Goal: Transaction & Acquisition: Book appointment/travel/reservation

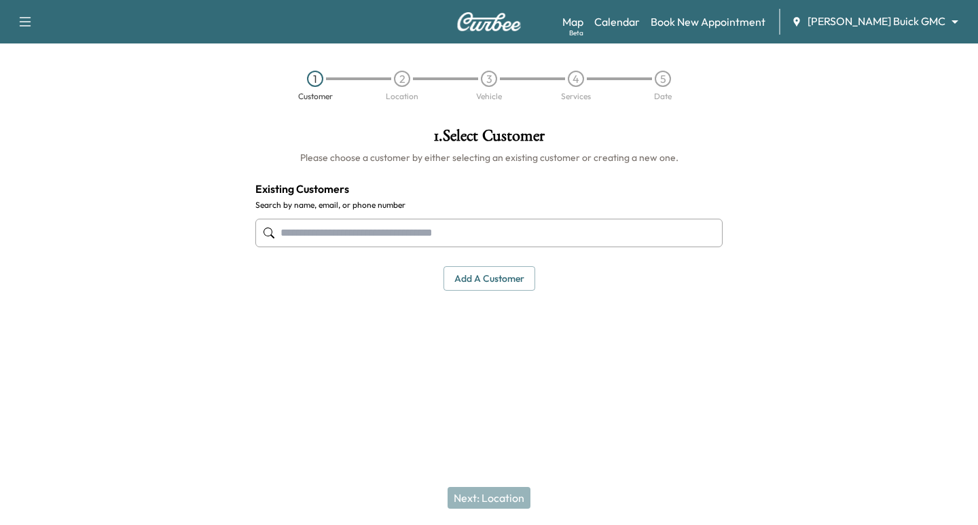
click at [472, 234] on input "text" at bounding box center [488, 233] width 467 height 29
click at [488, 240] on input "text" at bounding box center [488, 233] width 467 height 29
click at [395, 234] on input "text" at bounding box center [488, 233] width 467 height 29
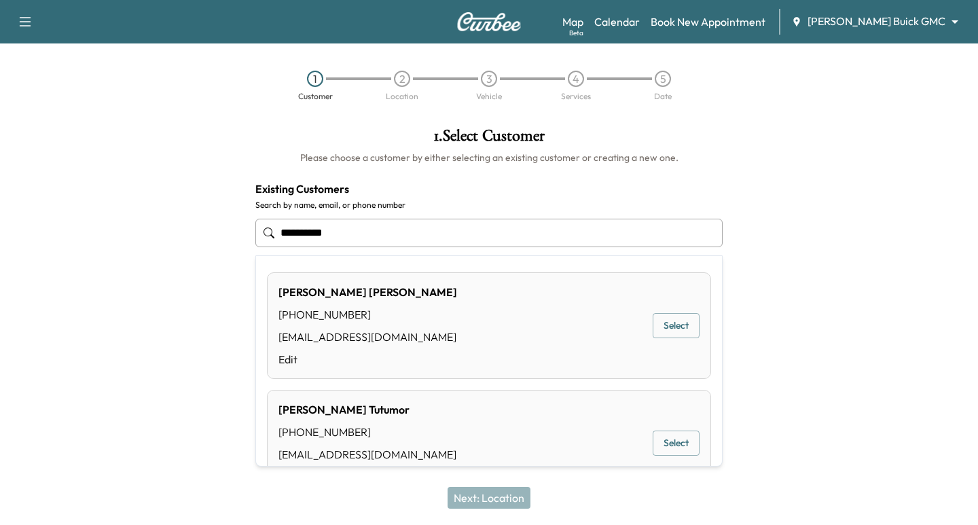
click at [666, 321] on button "Select" at bounding box center [676, 325] width 47 height 25
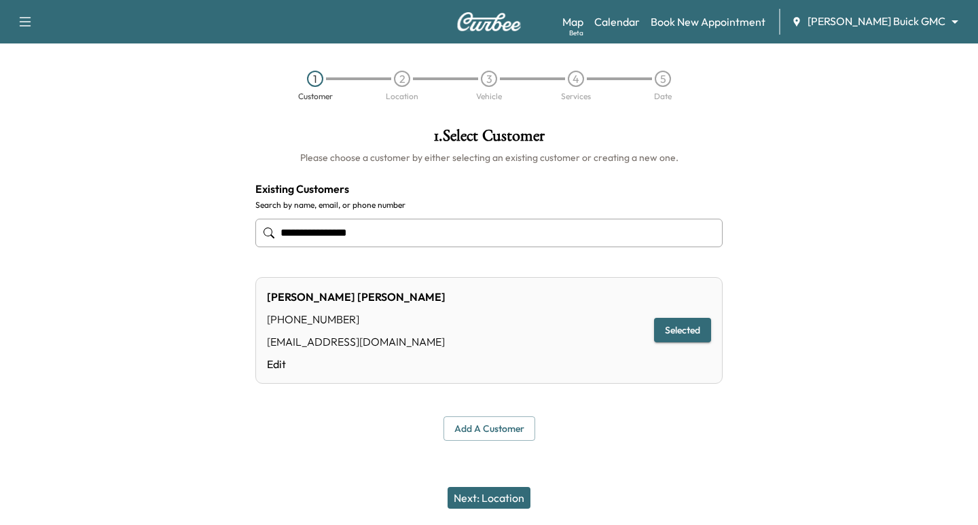
type input "**********"
click at [503, 494] on button "Next: Location" at bounding box center [489, 498] width 83 height 22
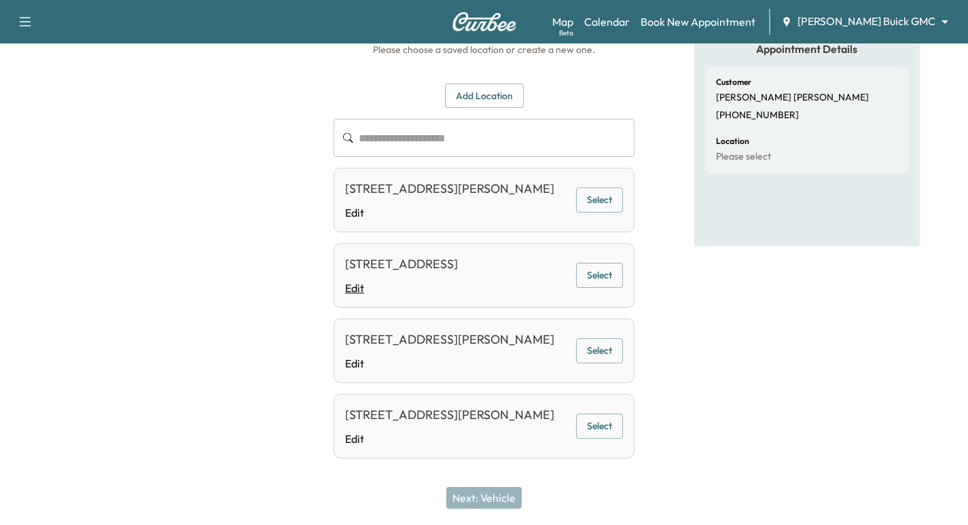
scroll to position [119, 0]
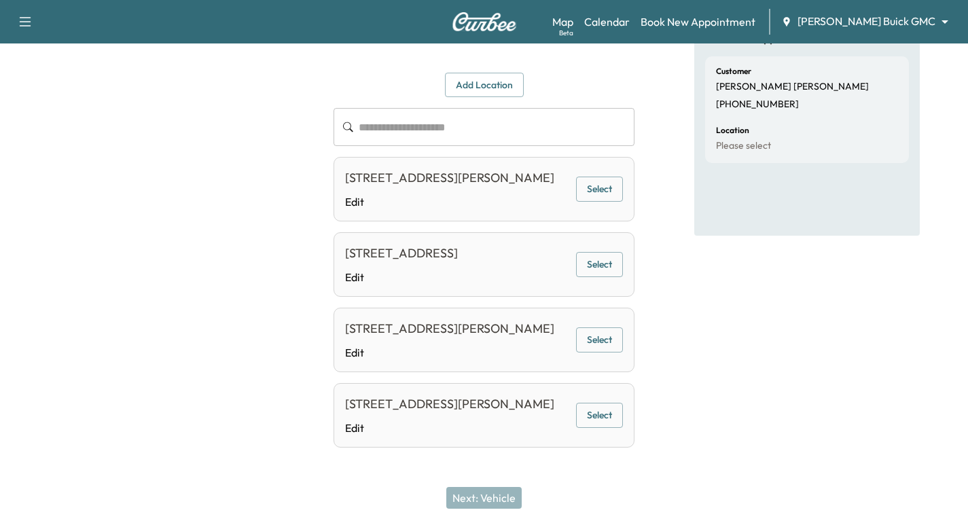
click at [595, 198] on button "Select" at bounding box center [599, 189] width 47 height 25
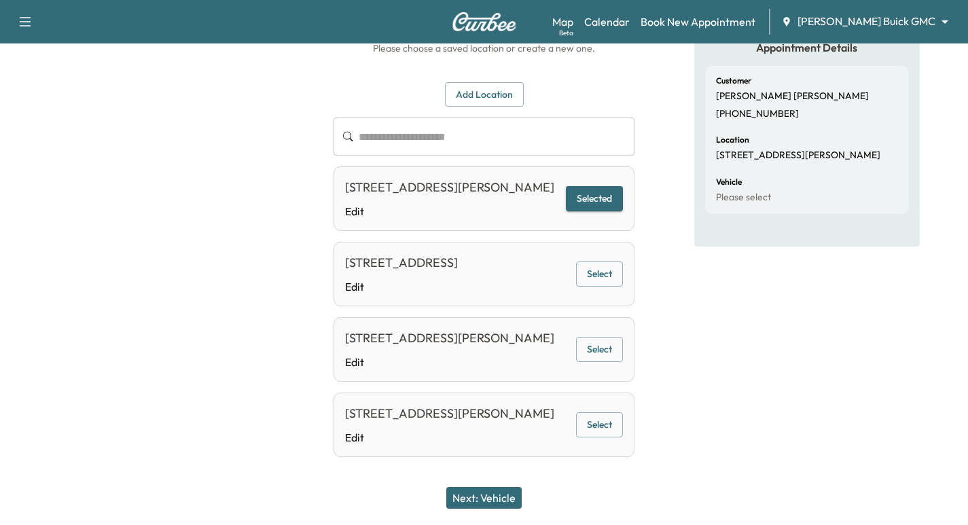
scroll to position [102, 0]
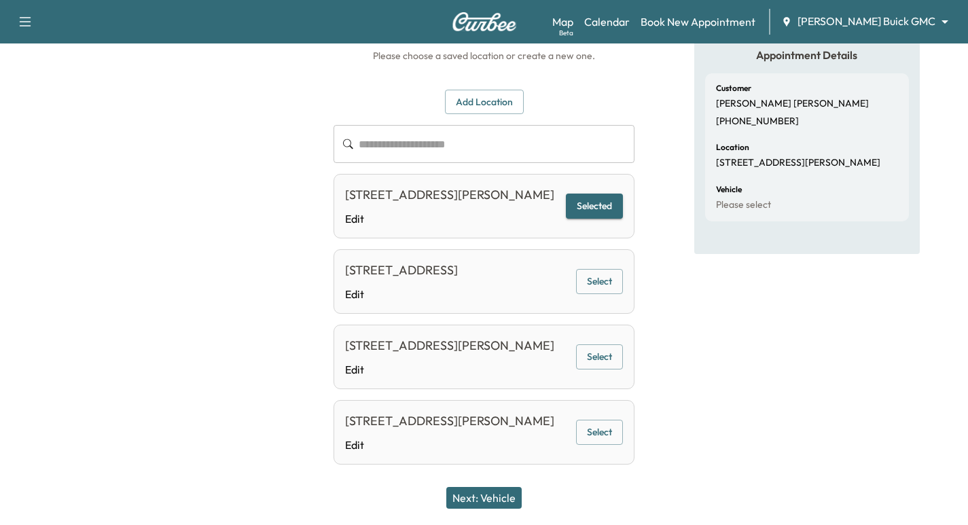
click at [485, 497] on button "Next: Vehicle" at bounding box center [483, 498] width 75 height 22
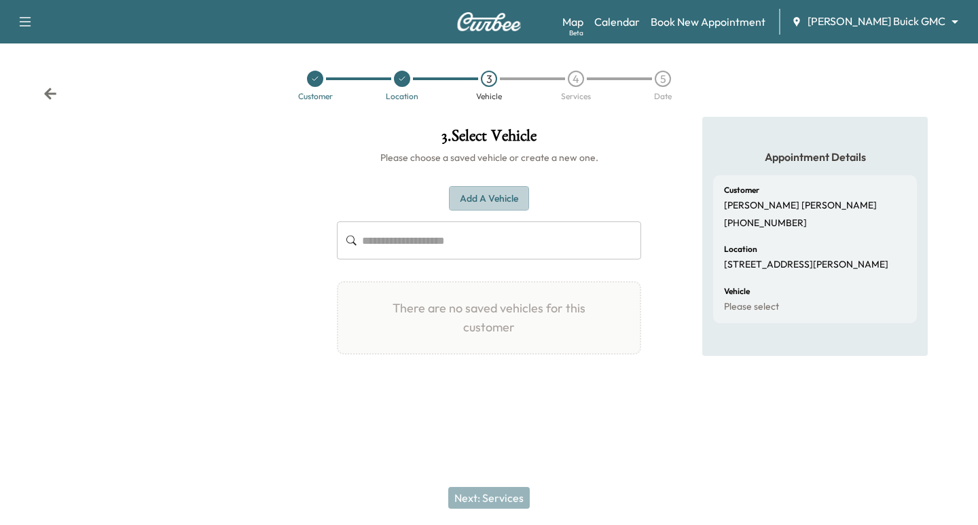
click at [494, 192] on button "Add a Vehicle" at bounding box center [489, 198] width 80 height 25
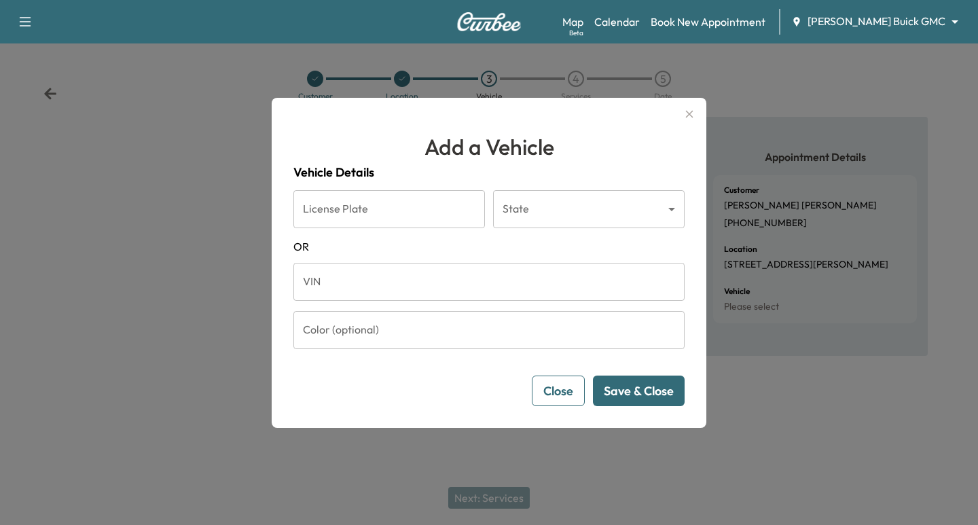
click at [366, 290] on input "VIN" at bounding box center [488, 282] width 391 height 38
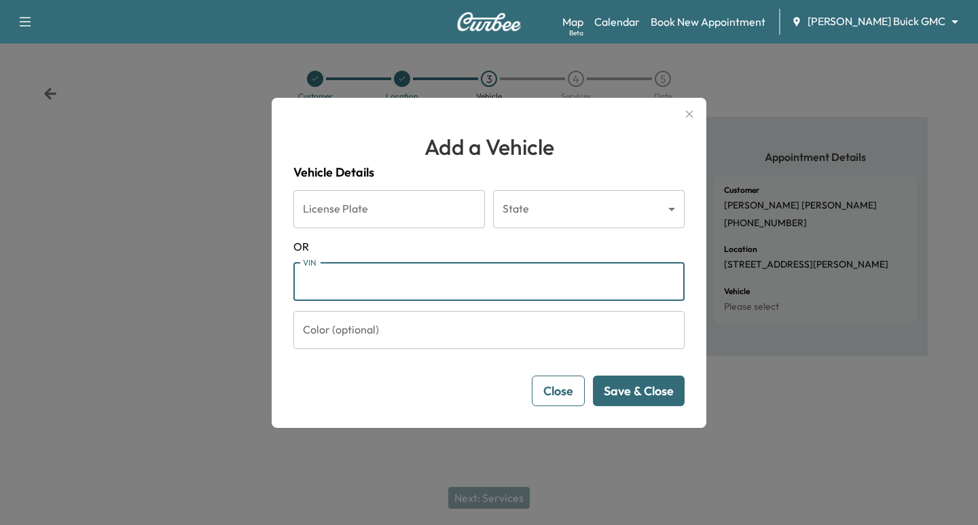
paste input "**********"
type input "**********"
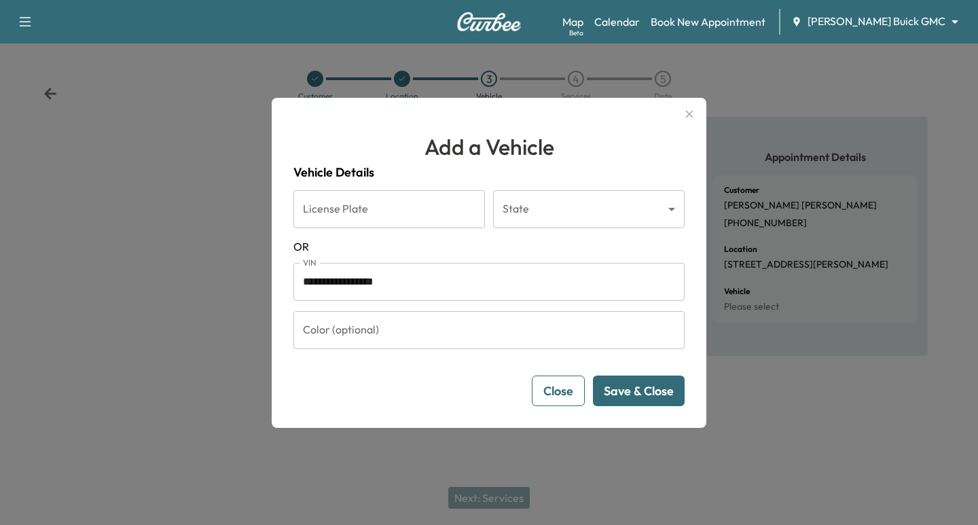
click at [626, 395] on button "Save & Close" at bounding box center [639, 391] width 92 height 31
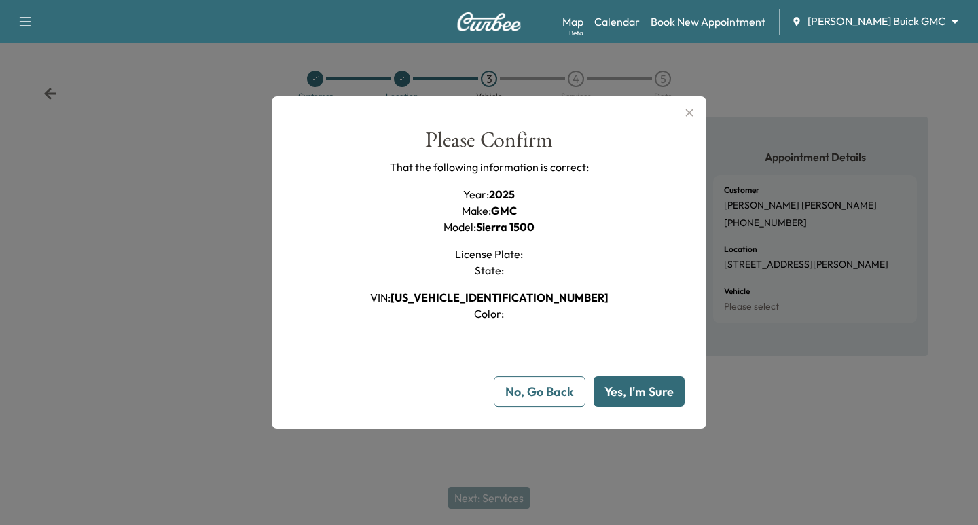
click at [617, 393] on button "Yes, I'm Sure" at bounding box center [639, 391] width 91 height 31
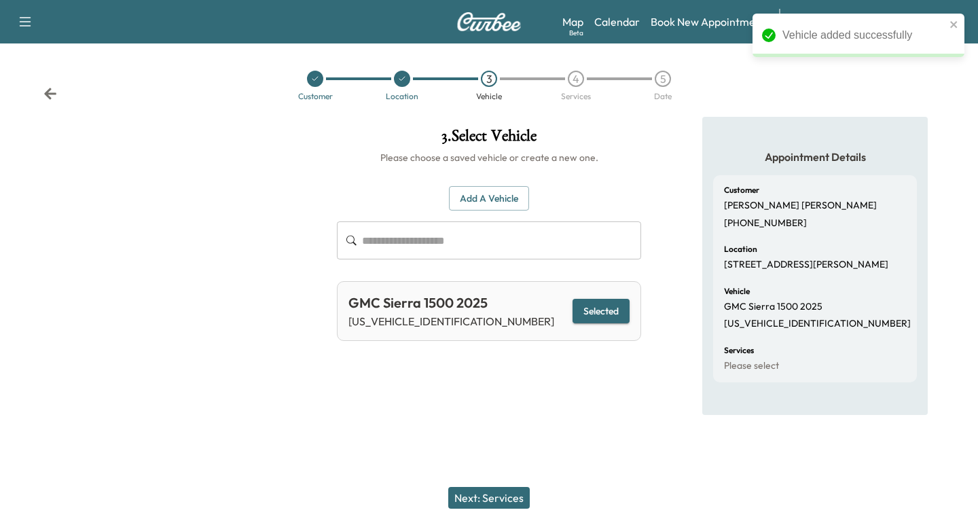
click at [480, 499] on button "Next: Services" at bounding box center [489, 498] width 82 height 22
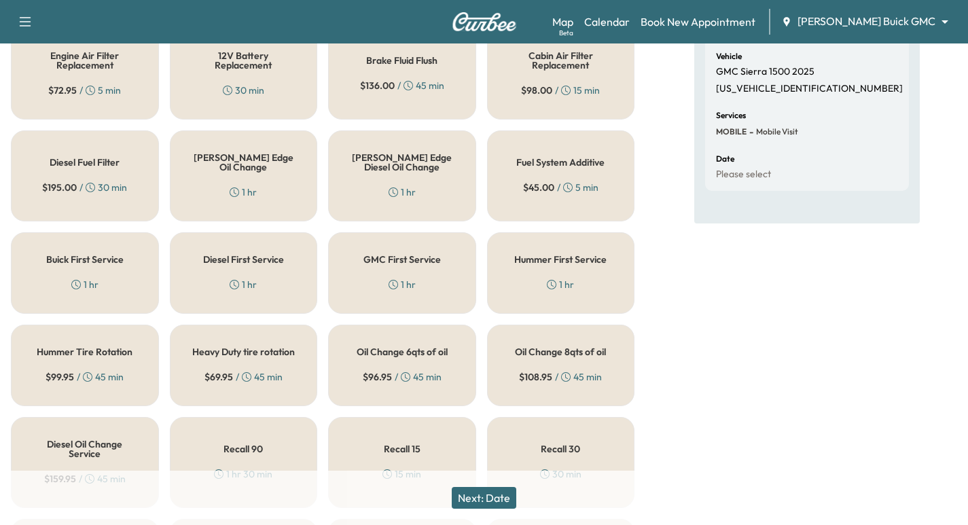
scroll to position [289, 0]
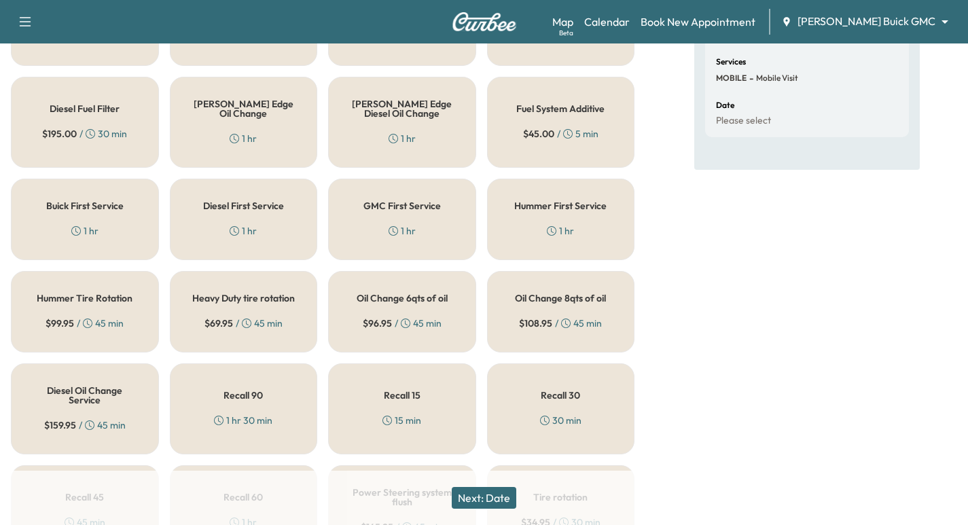
drag, startPoint x: 414, startPoint y: 228, endPoint x: 447, endPoint y: 313, distance: 90.9
click at [414, 229] on div "1 hr" at bounding box center [402, 231] width 27 height 14
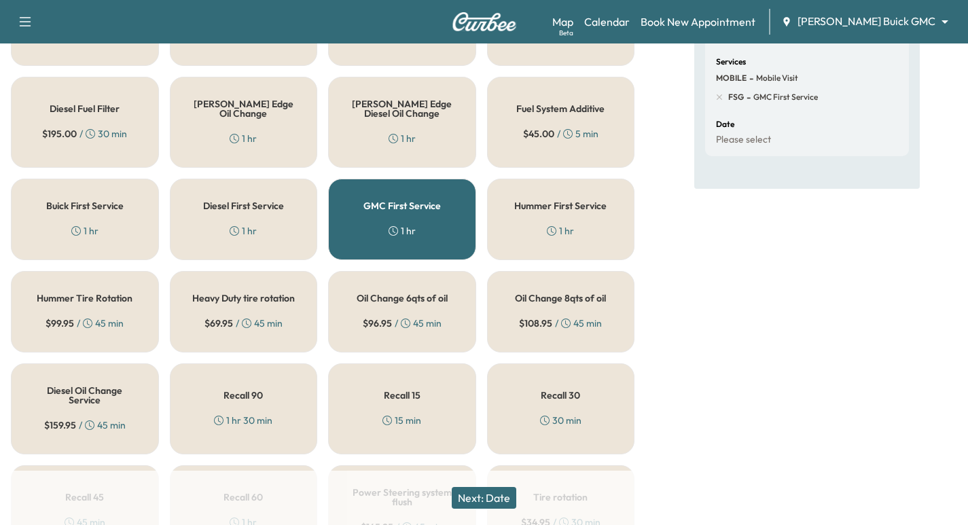
click at [494, 494] on button "Next: Date" at bounding box center [484, 498] width 65 height 22
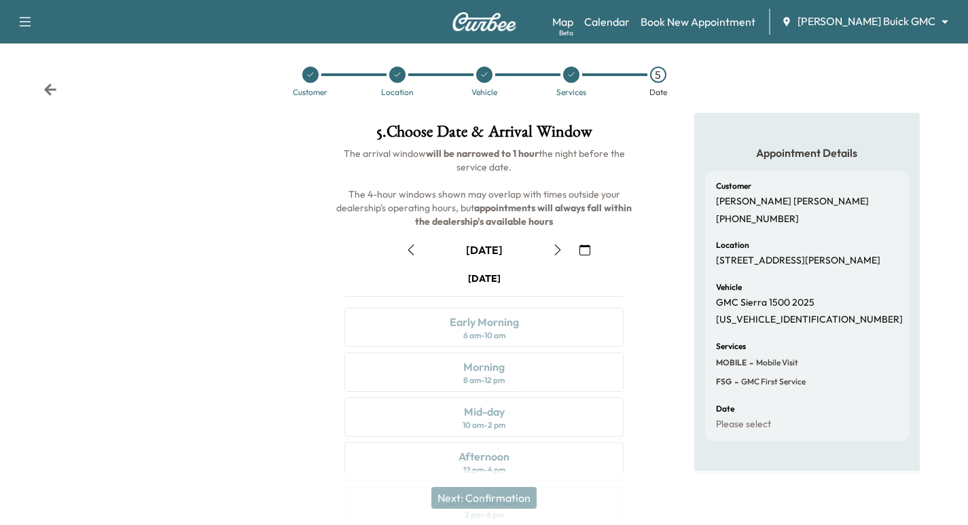
scroll to position [0, 0]
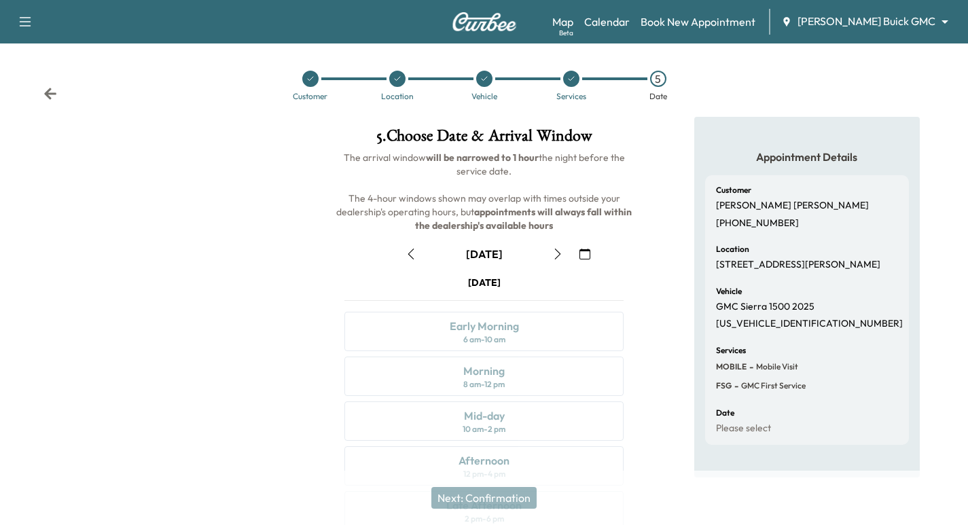
click at [581, 253] on icon "button" at bounding box center [584, 254] width 11 height 11
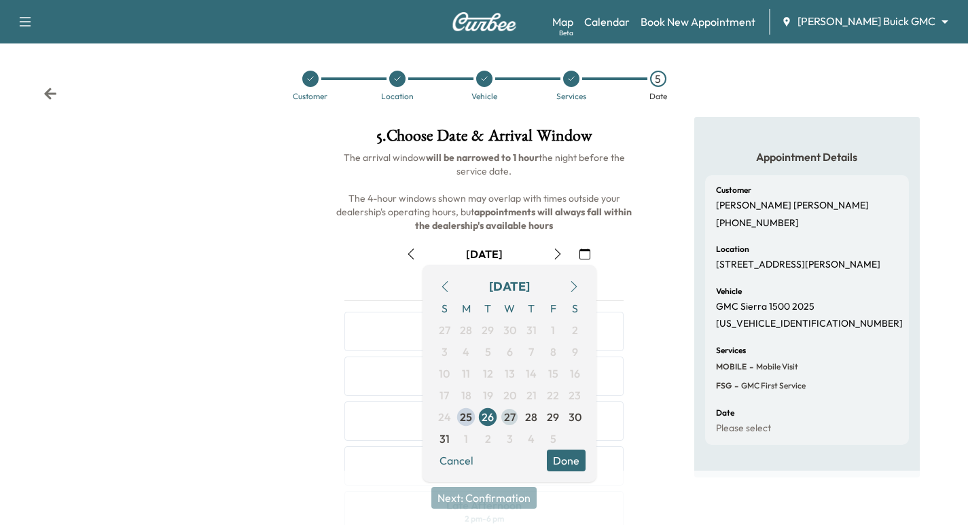
click at [506, 420] on span "27" at bounding box center [510, 417] width 12 height 16
click at [291, 357] on div at bounding box center [161, 377] width 323 height 520
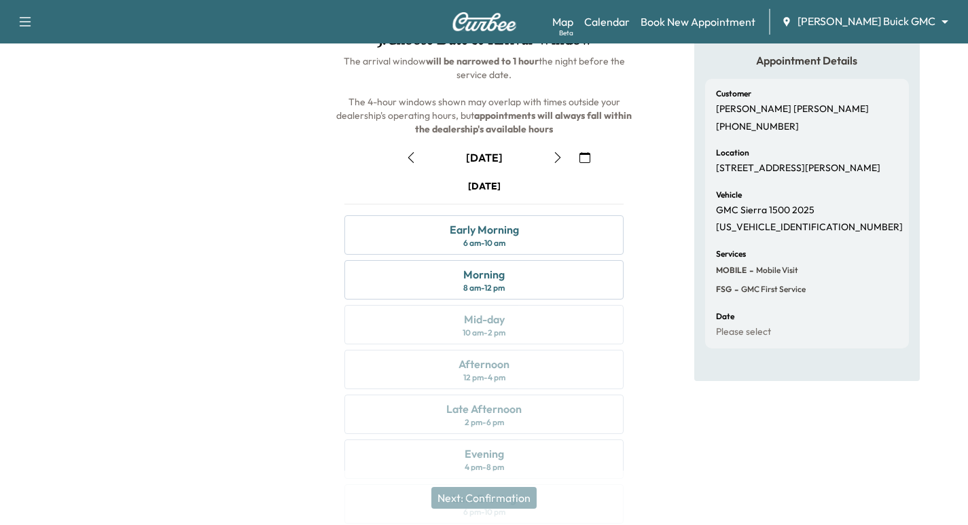
scroll to position [70, 0]
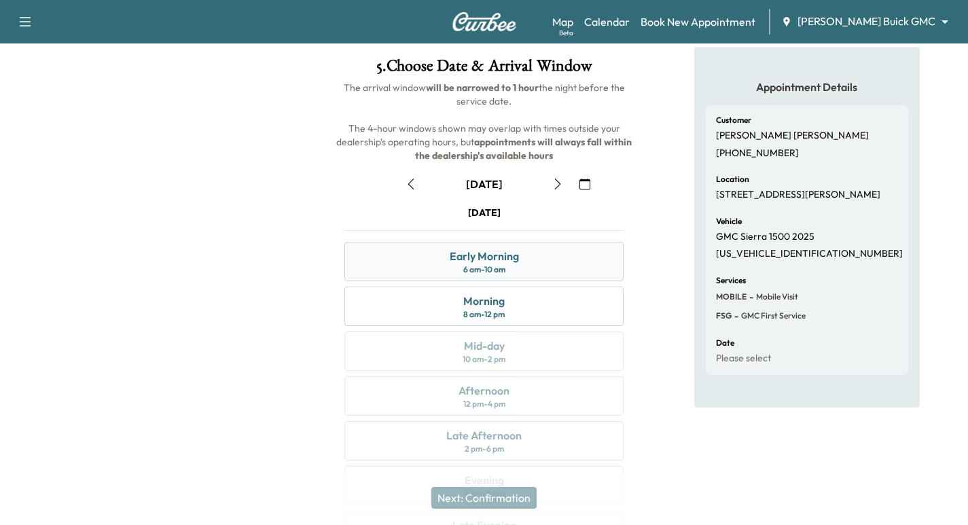
click at [524, 265] on div "Early Morning 6 am - 10 am" at bounding box center [483, 261] width 279 height 39
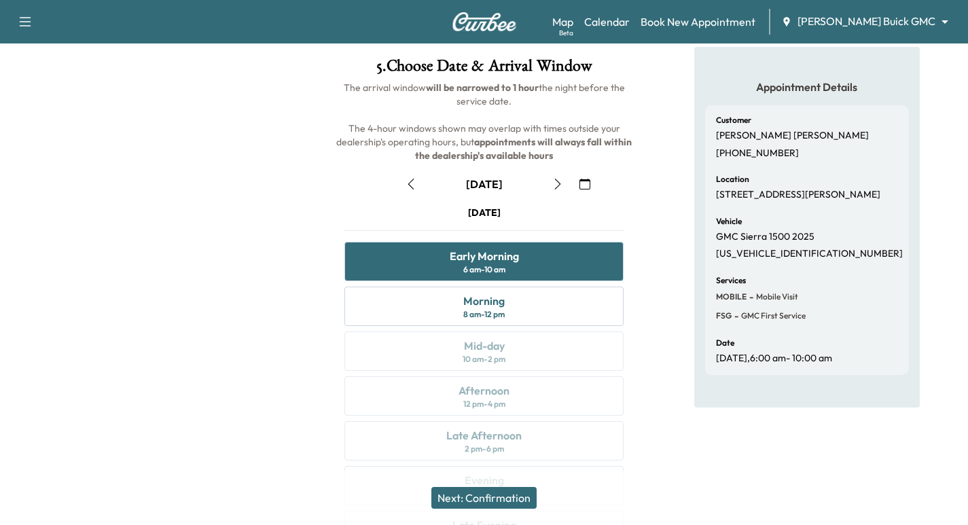
click at [417, 187] on button "button" at bounding box center [410, 184] width 23 height 22
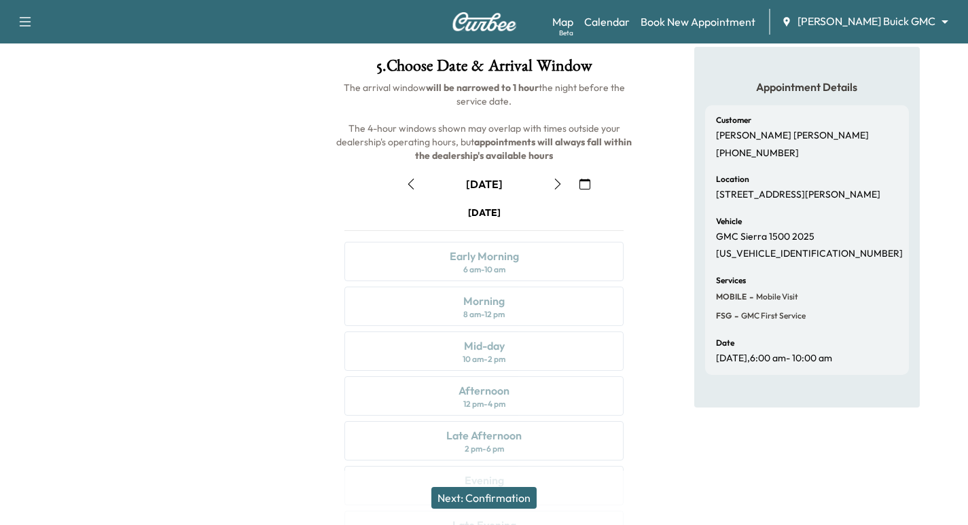
click at [552, 189] on icon "button" at bounding box center [557, 184] width 11 height 11
